Goal: Information Seeking & Learning: Find contact information

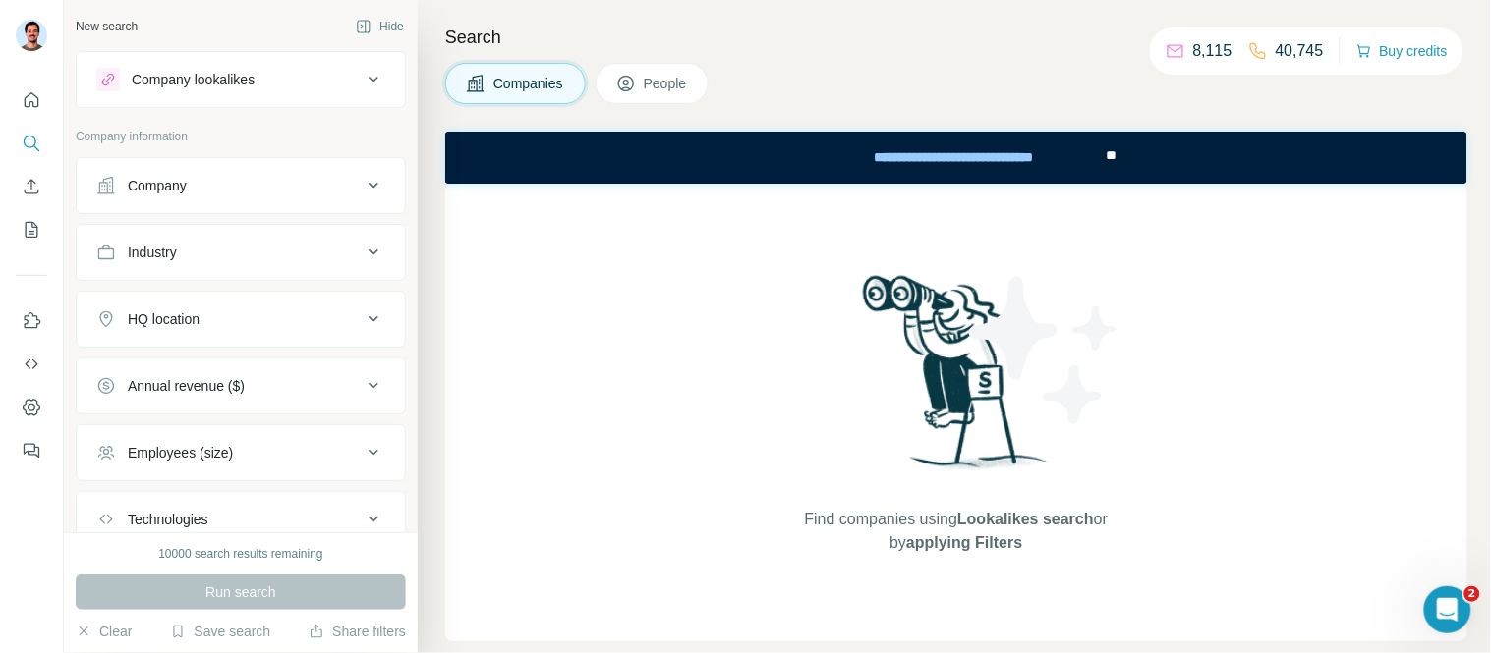
click at [207, 191] on div "Company" at bounding box center [228, 186] width 265 height 20
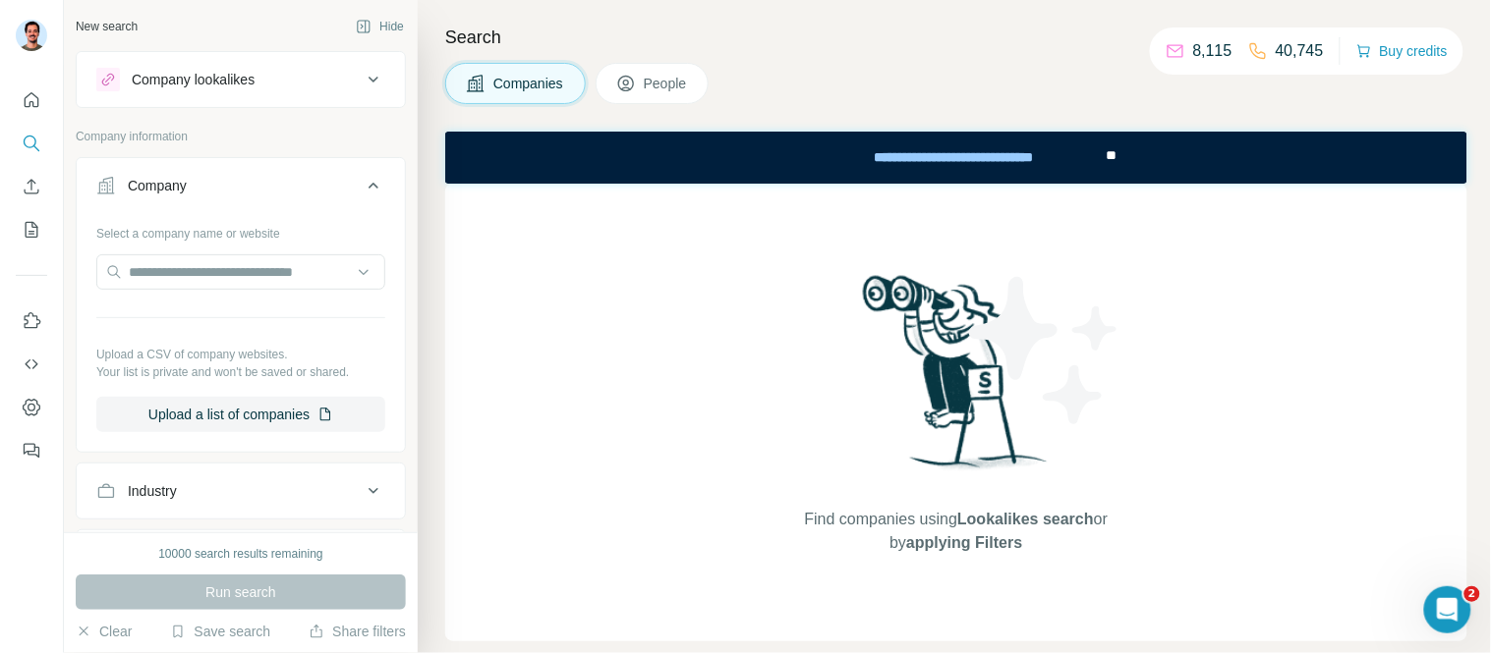
click at [203, 192] on div "Company" at bounding box center [228, 186] width 265 height 20
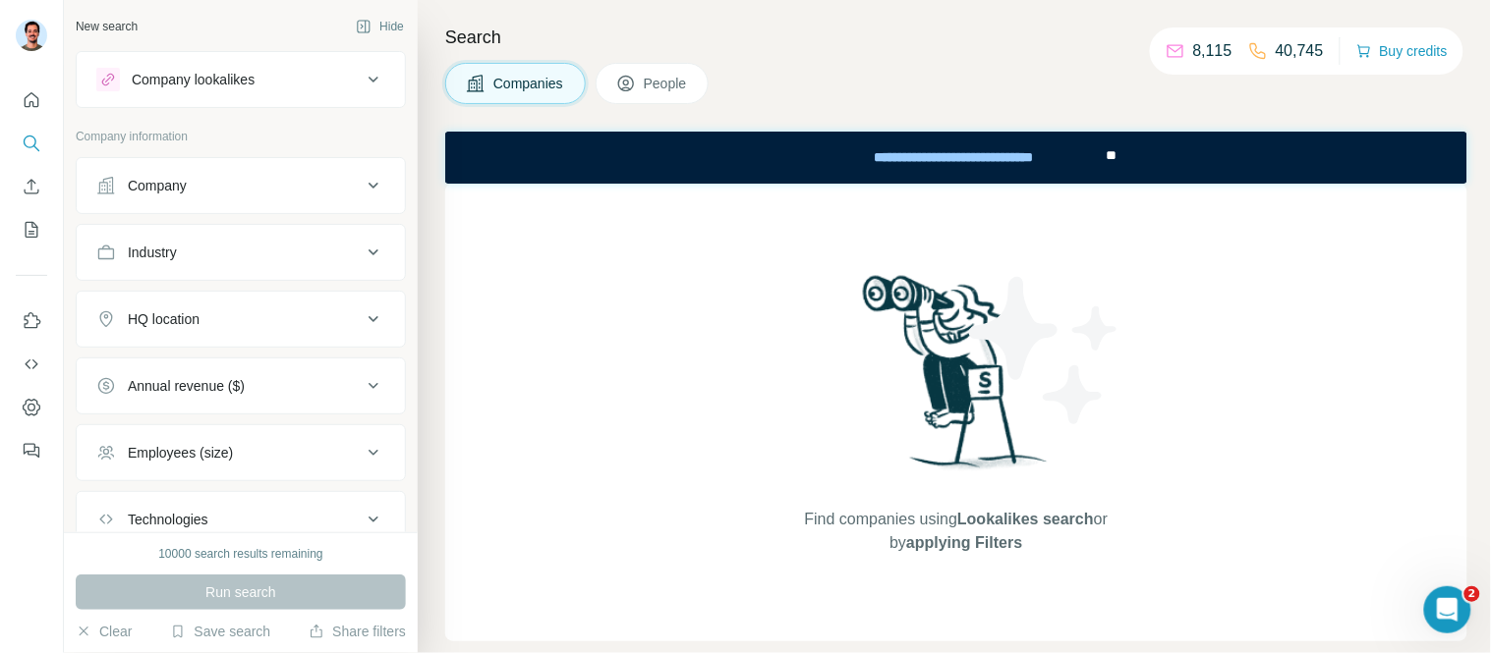
click at [239, 86] on div "Company lookalikes" at bounding box center [193, 80] width 123 height 20
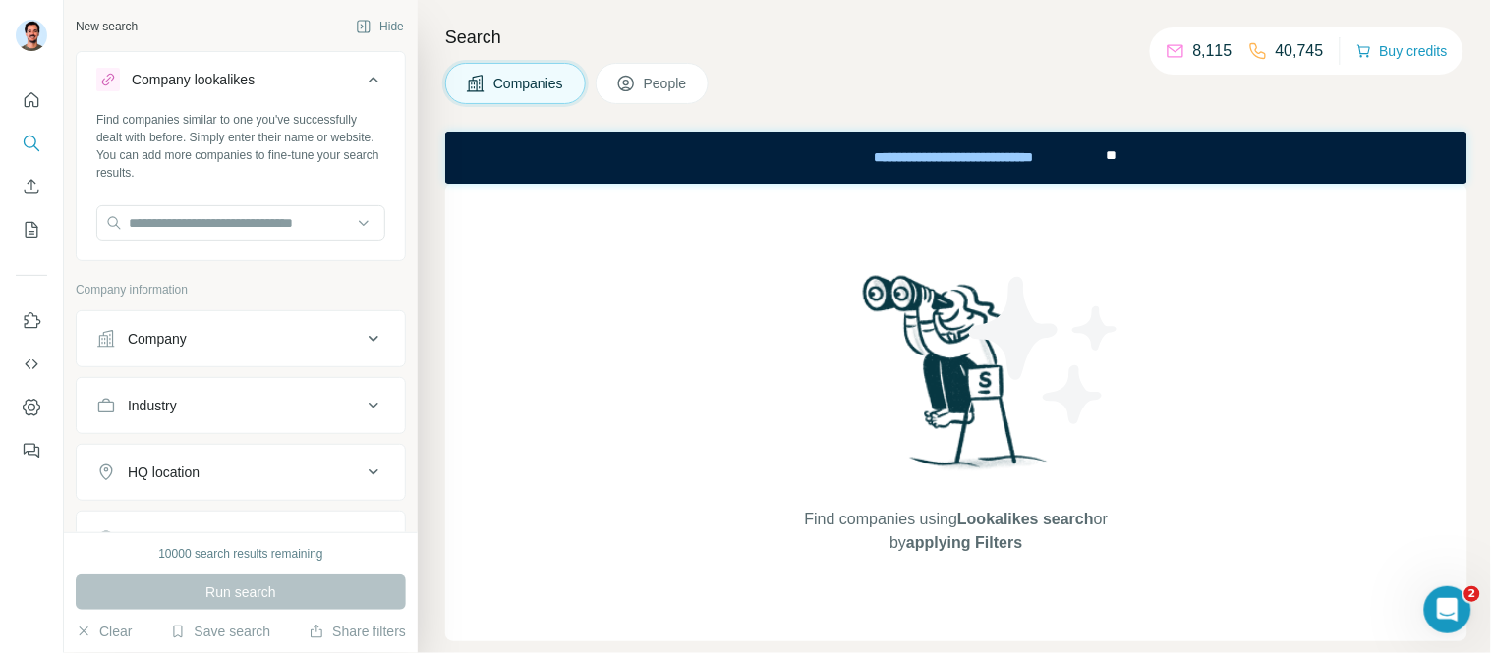
click at [236, 80] on div "Company lookalikes" at bounding box center [193, 80] width 123 height 20
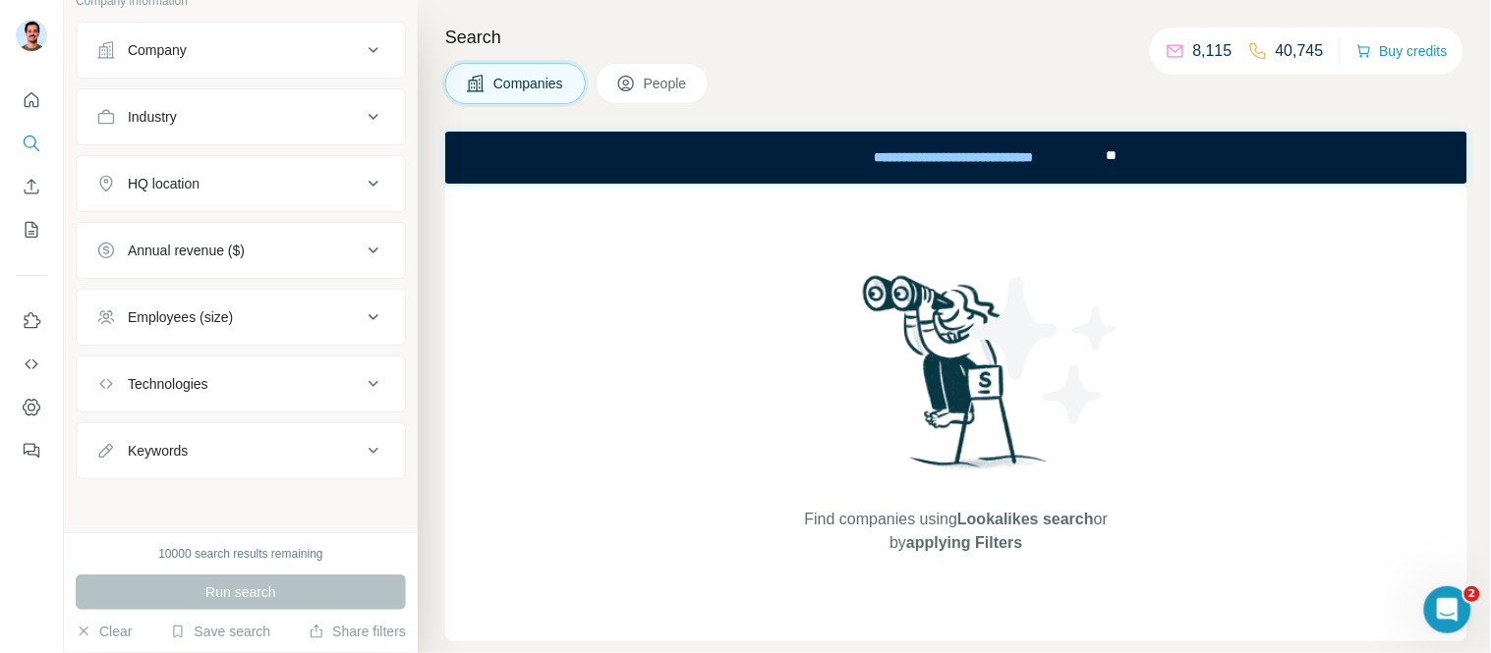
scroll to position [139, 0]
click at [689, 74] on span "People" at bounding box center [666, 84] width 45 height 20
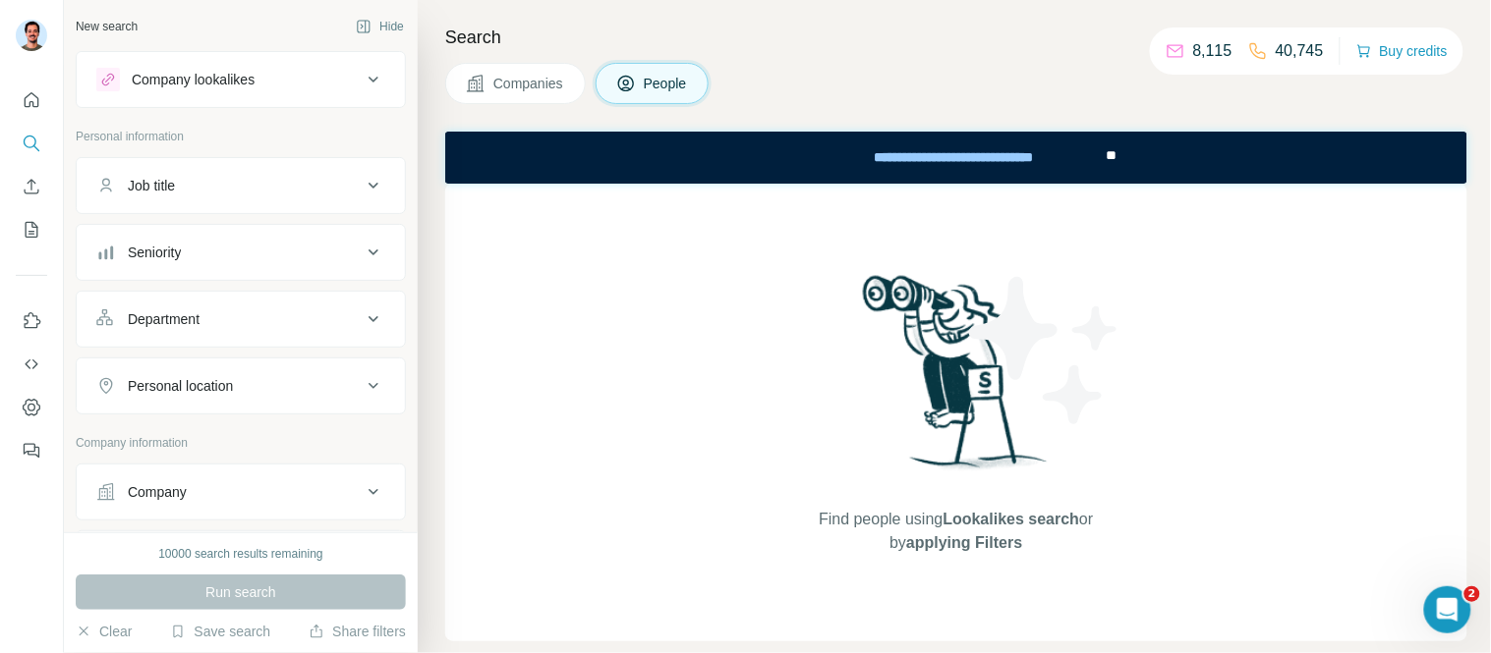
scroll to position [218, 0]
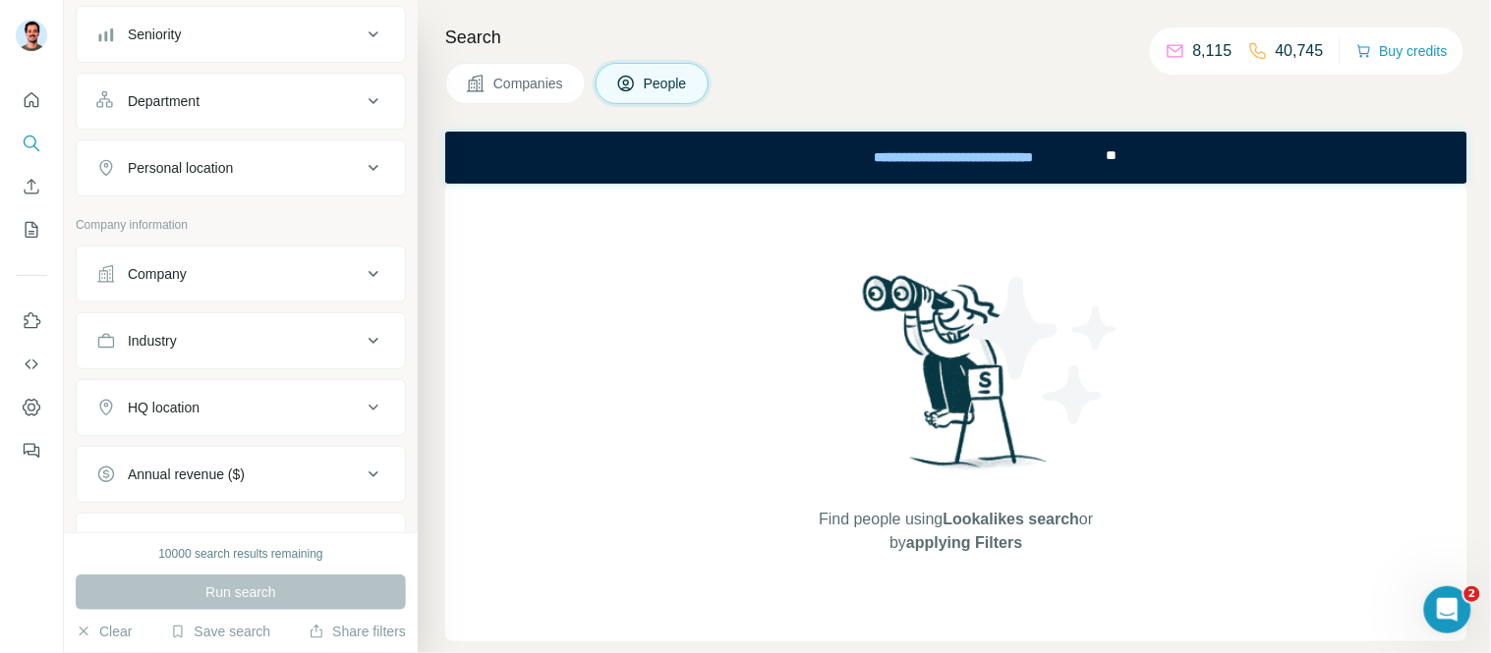
click at [183, 281] on div "Company" at bounding box center [157, 274] width 59 height 20
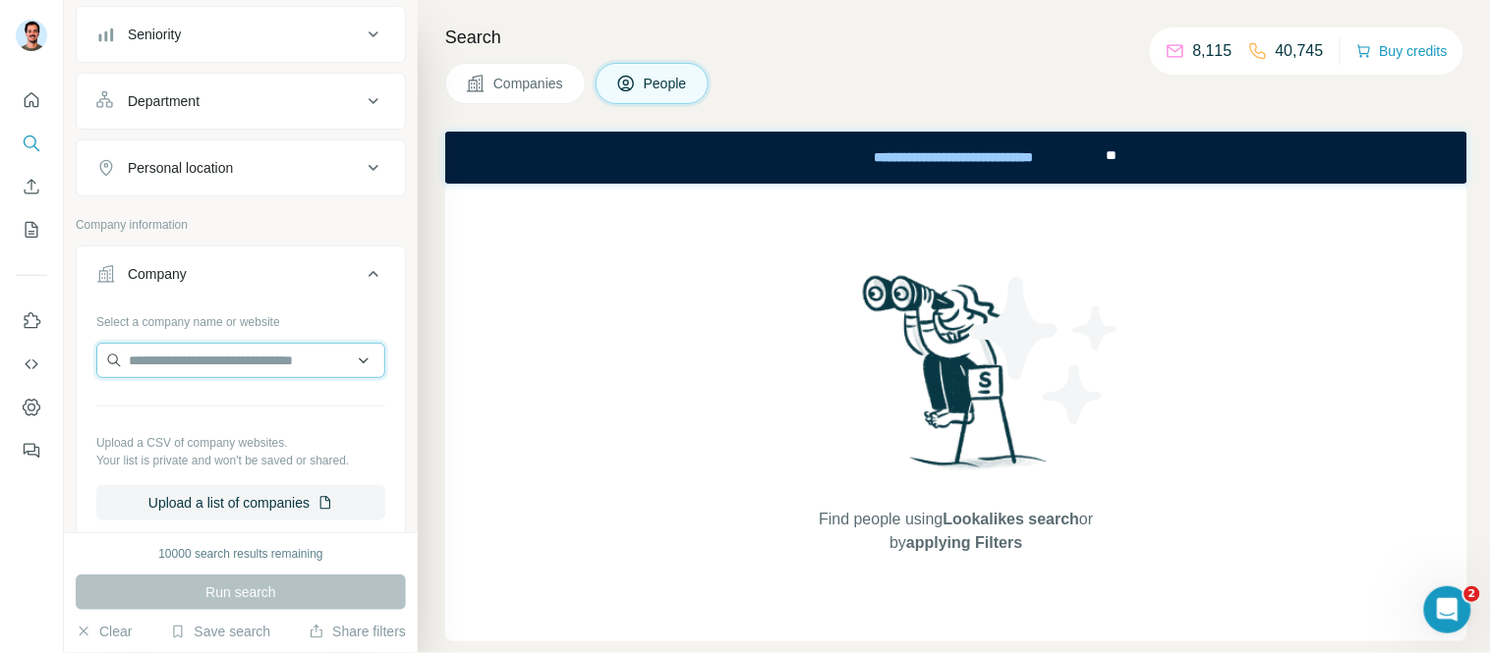
click at [231, 350] on input "text" at bounding box center [240, 360] width 289 height 35
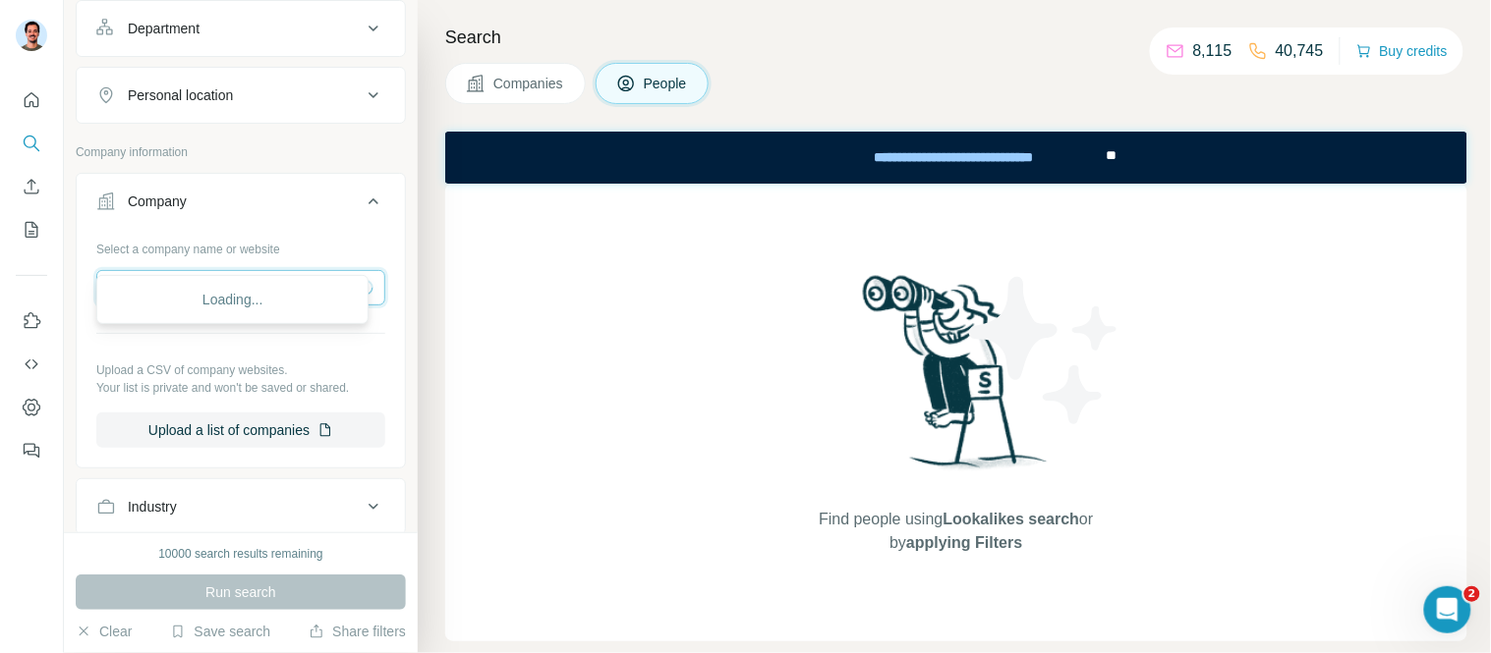
scroll to position [327, 0]
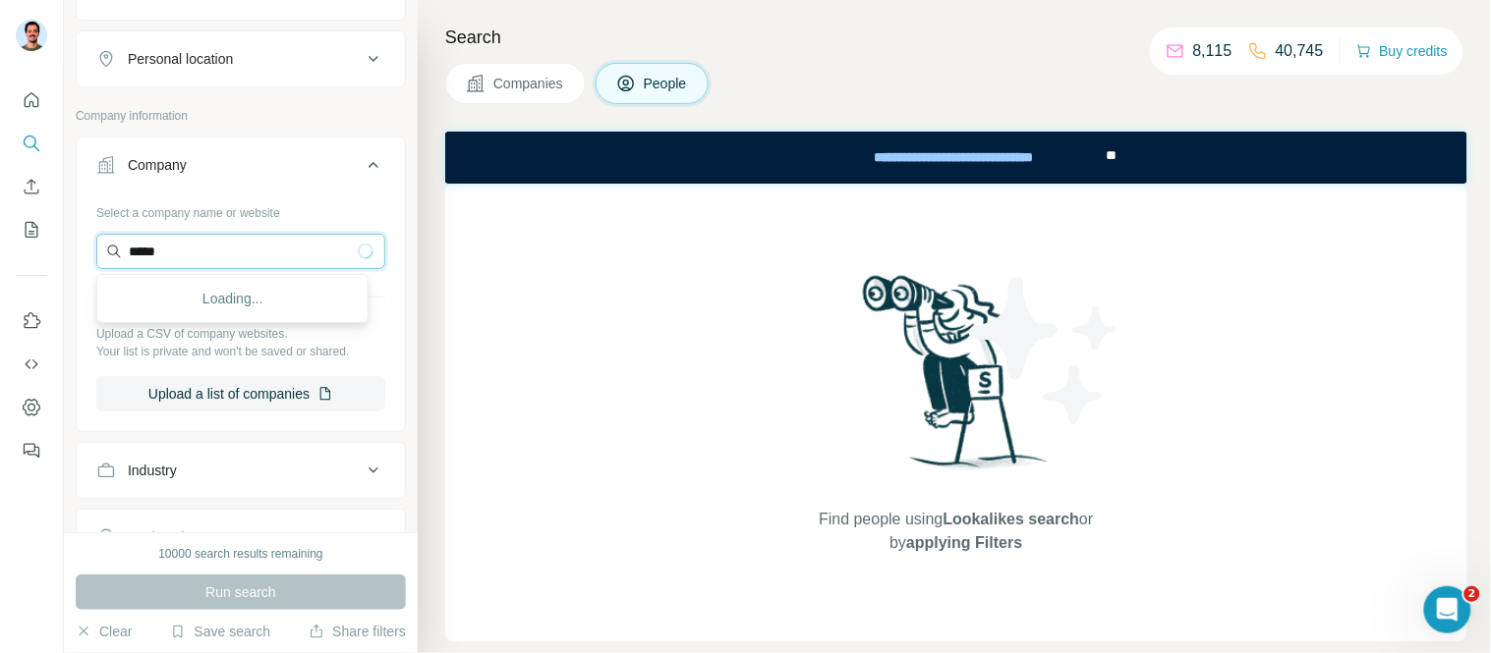
click at [233, 263] on input "*****" at bounding box center [240, 251] width 289 height 35
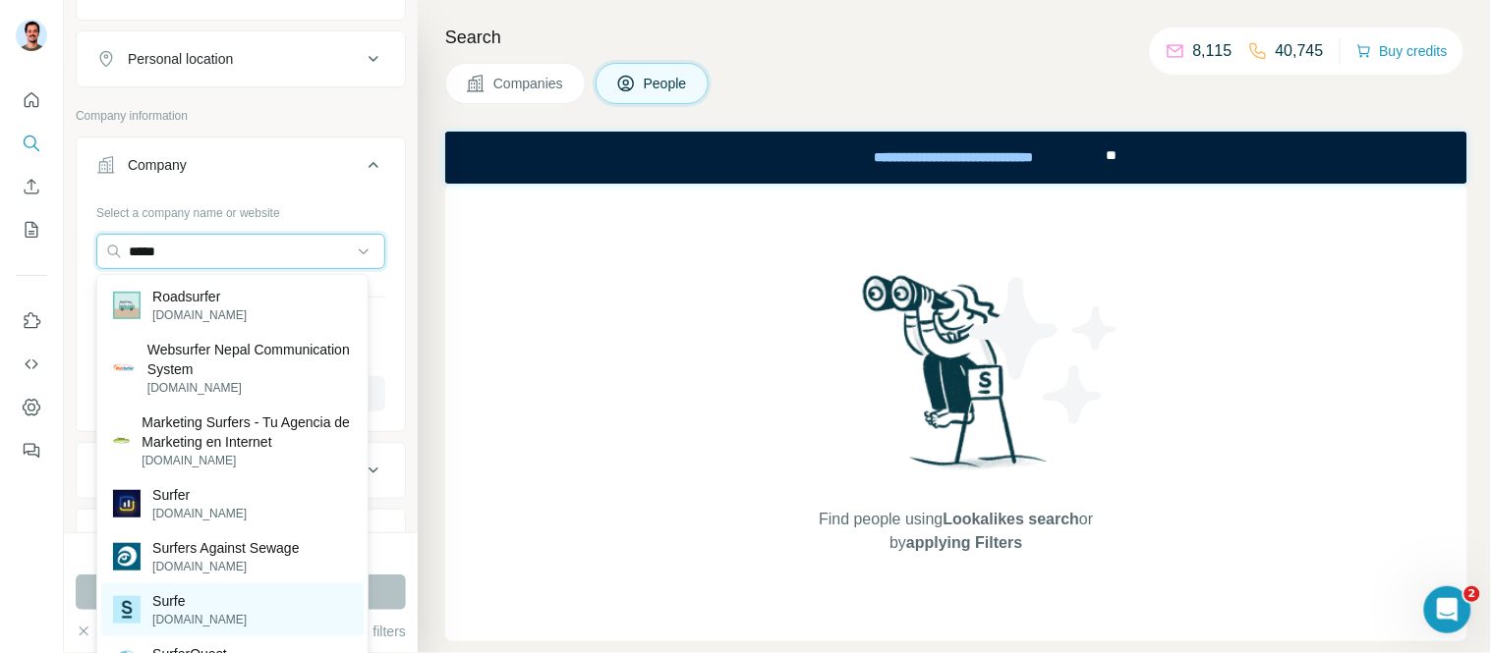
type input "*****"
click at [168, 607] on p "Surfe" at bounding box center [199, 602] width 94 height 20
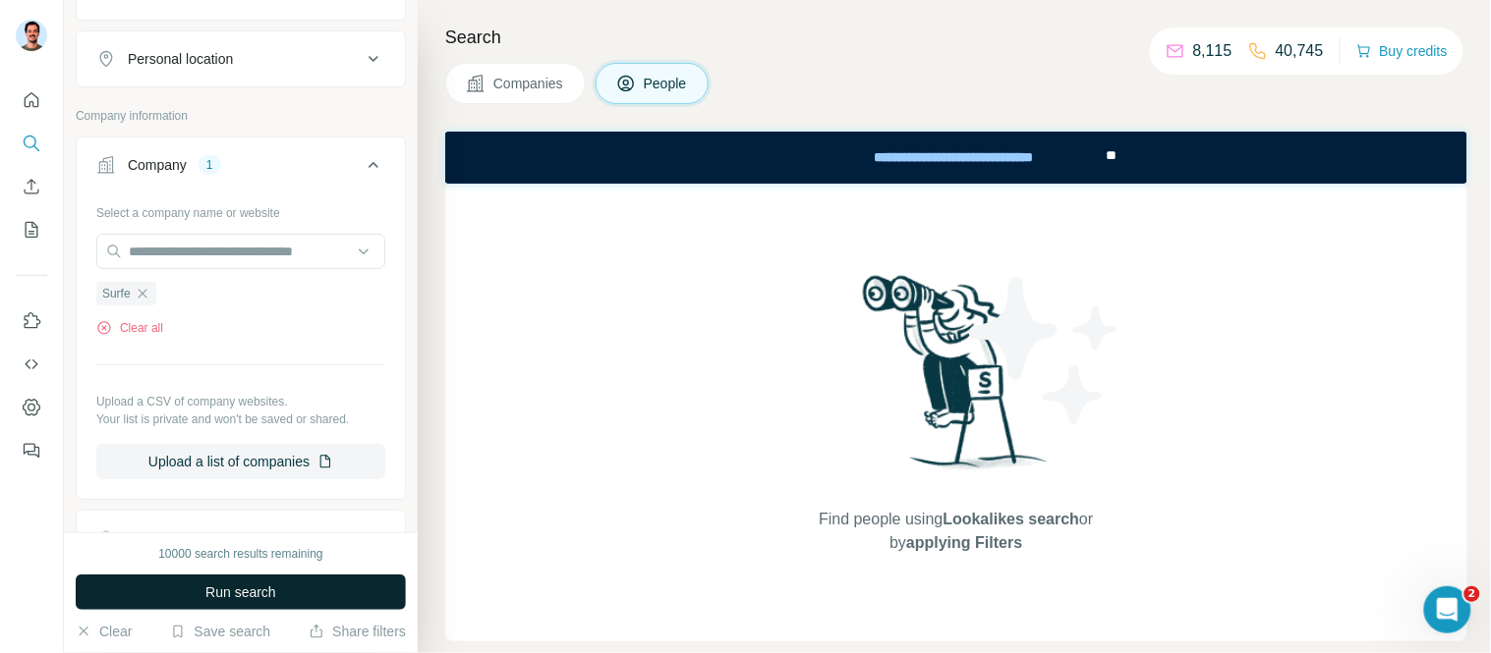
click at [257, 601] on span "Run search" at bounding box center [240, 593] width 71 height 20
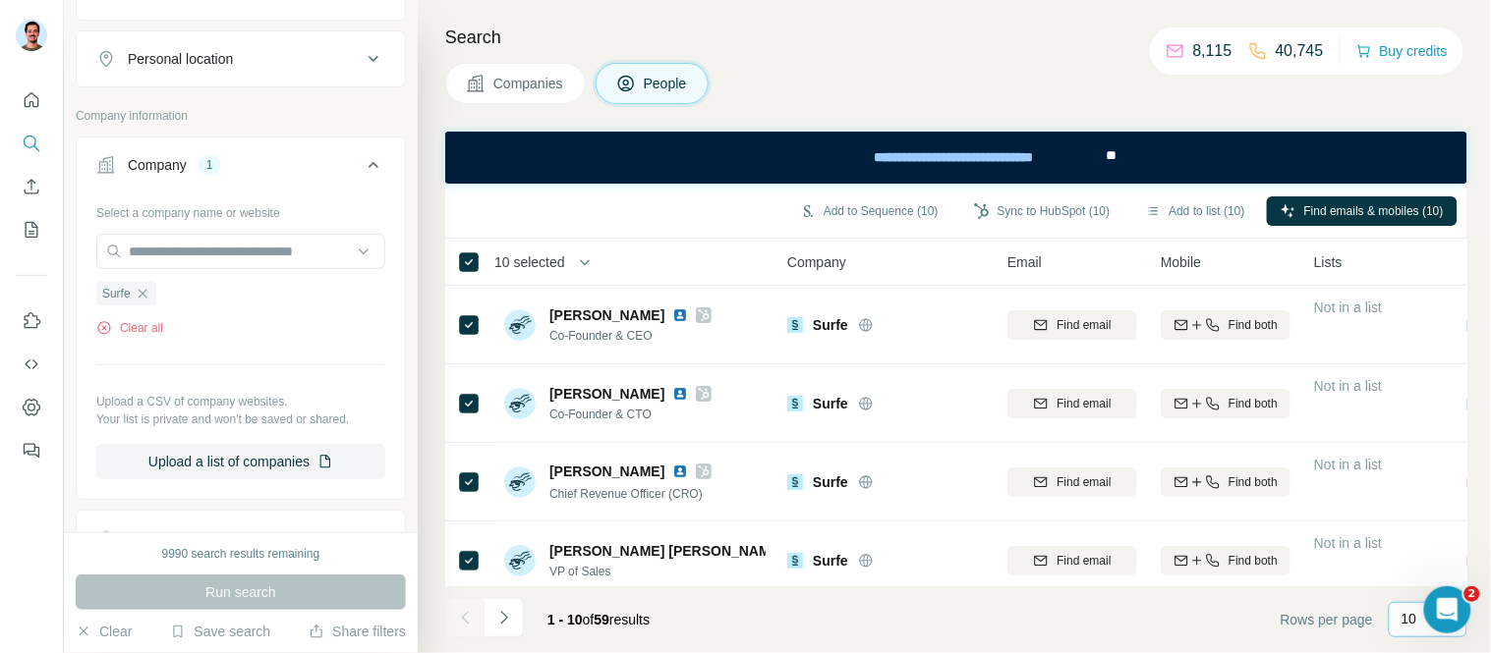
click at [1411, 615] on p "10" at bounding box center [1409, 619] width 16 height 20
click at [1418, 469] on p "60" at bounding box center [1414, 470] width 16 height 20
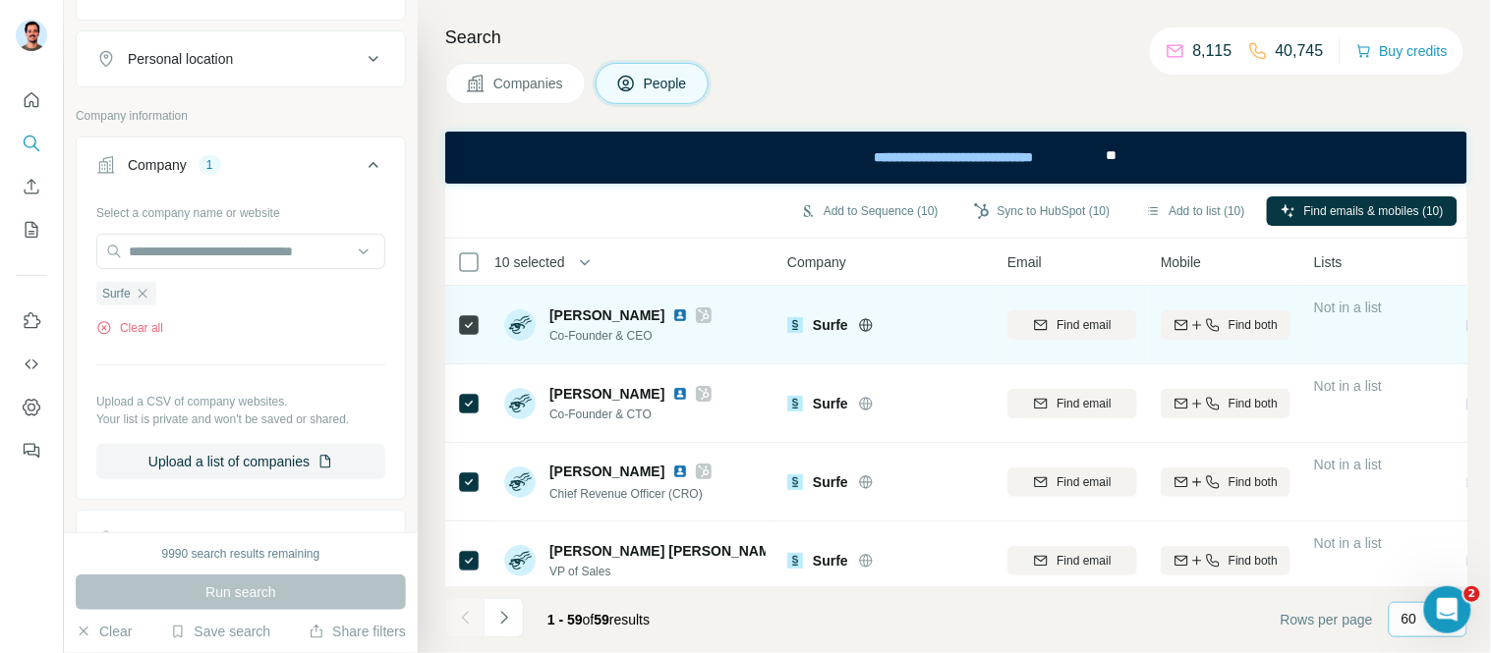
click at [672, 311] on img at bounding box center [680, 316] width 16 height 16
